Goal: Task Accomplishment & Management: Use online tool/utility

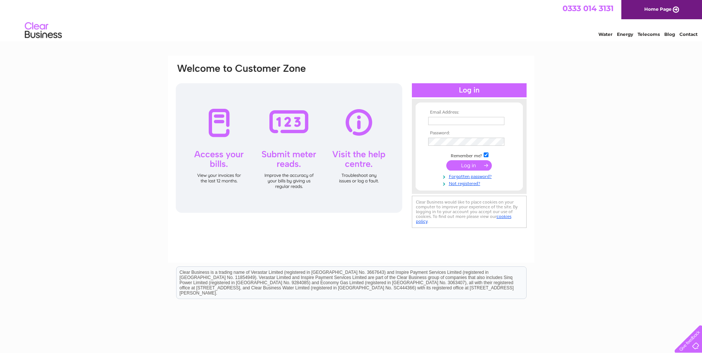
type input "[PERSON_NAME][EMAIL_ADDRESS][PERSON_NAME][DOMAIN_NAME]"
click at [453, 161] on input "submit" at bounding box center [468, 165] width 45 height 10
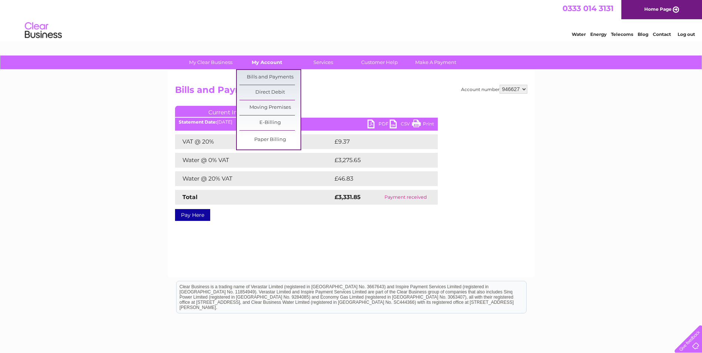
click at [261, 62] on link "My Account" at bounding box center [266, 62] width 61 height 14
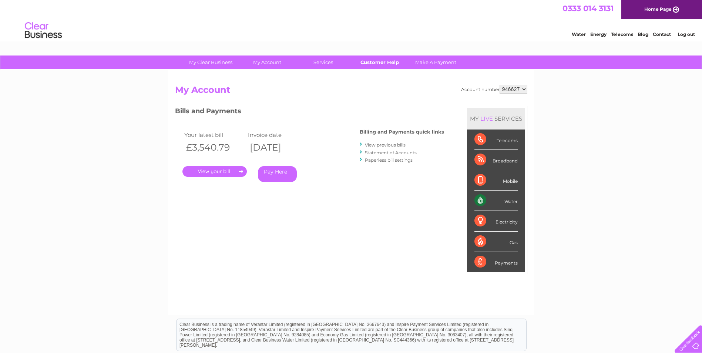
click at [385, 62] on link "Customer Help" at bounding box center [379, 62] width 61 height 14
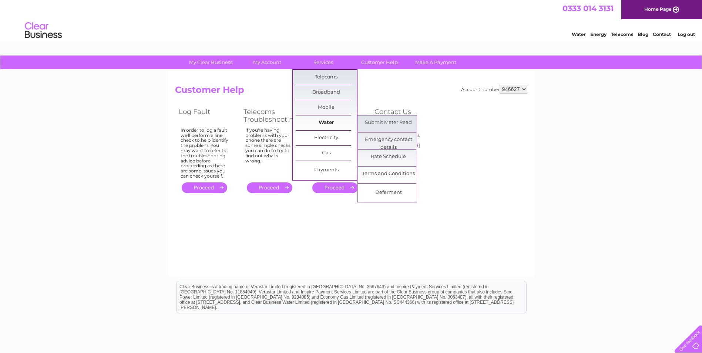
click at [318, 124] on link "Water" at bounding box center [326, 122] width 61 height 15
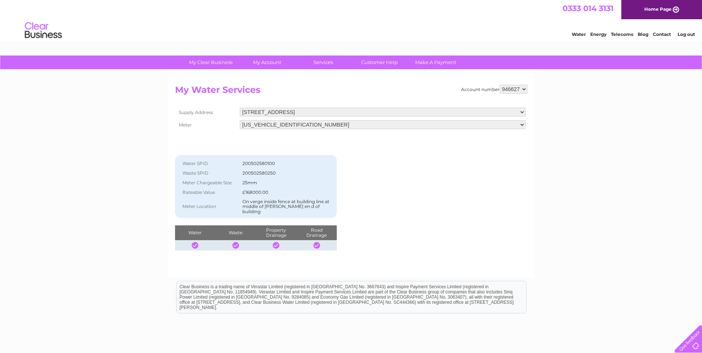
click at [271, 198] on td "On verge inside fence at building line at middle of [PERSON_NAME] en d of build…" at bounding box center [286, 206] width 93 height 19
click at [388, 111] on select "[STREET_ADDRESS][GEOGRAPHIC_DATA][STREET_ADDRESS]" at bounding box center [383, 112] width 286 height 9
click at [404, 156] on div "Account number 946627 My Water Services Supply Address Block A, 60, Shelwalton …" at bounding box center [351, 168] width 352 height 166
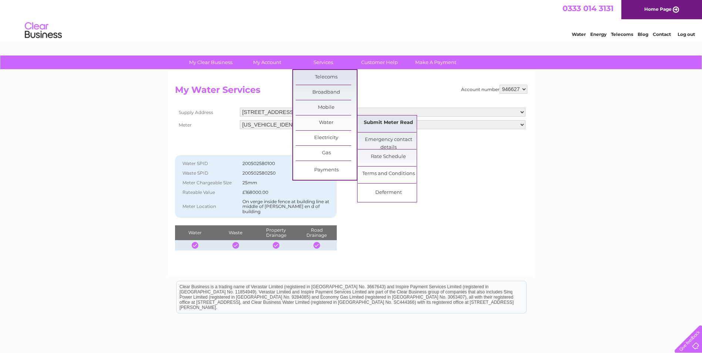
click at [373, 124] on link "Submit Meter Read" at bounding box center [388, 122] width 61 height 15
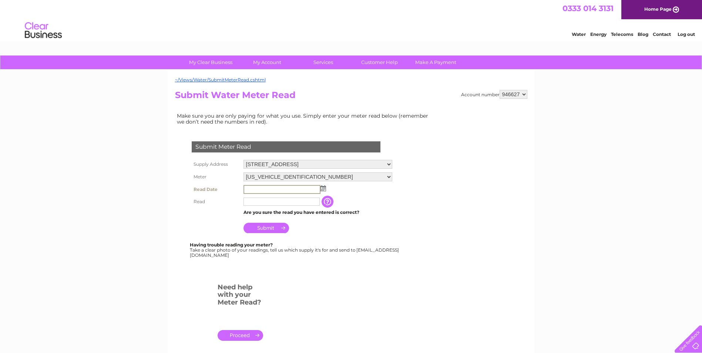
click at [259, 189] on input "text" at bounding box center [281, 189] width 77 height 9
click at [320, 188] on img at bounding box center [323, 188] width 6 height 6
click at [261, 228] on link "6" at bounding box center [261, 228] width 11 height 7
type input "2025/10/06"
click at [266, 202] on input "text" at bounding box center [281, 201] width 76 height 8
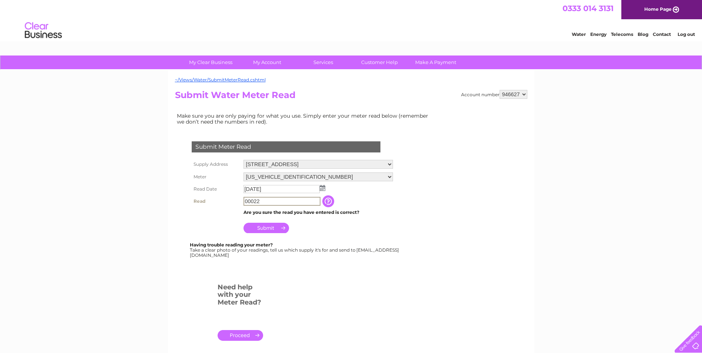
click at [244, 202] on input "00022" at bounding box center [281, 201] width 77 height 9
click at [262, 201] on input "0022" at bounding box center [281, 201] width 77 height 9
type input "00221"
click at [269, 229] on input "Submit" at bounding box center [265, 228] width 45 height 10
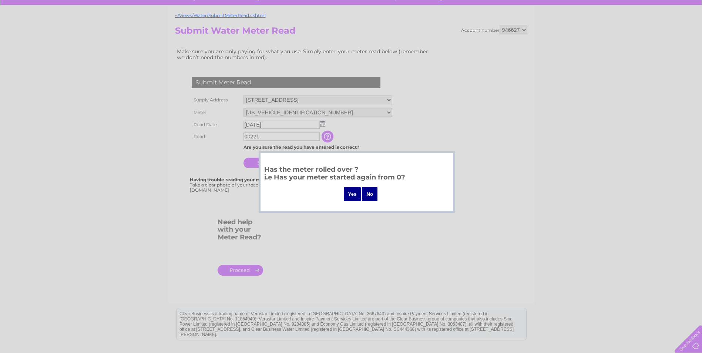
scroll to position [74, 0]
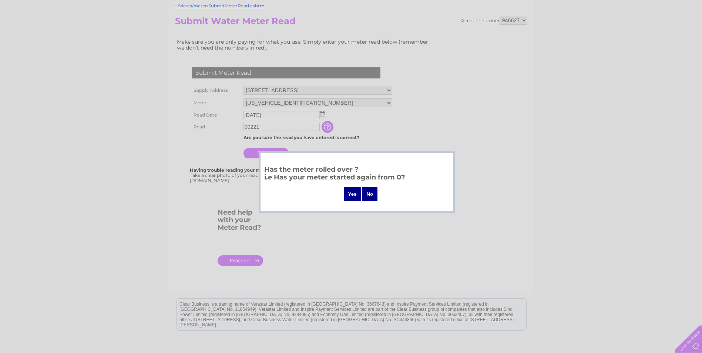
click at [352, 194] on input "Yes" at bounding box center [352, 194] width 17 height 14
